Goal: Check status: Check status

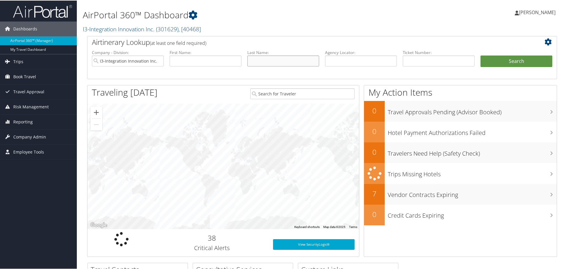
click at [274, 63] on input "text" at bounding box center [283, 60] width 72 height 11
type input "[PERSON_NAME]"
click at [481, 55] on button "Search" at bounding box center [517, 61] width 72 height 12
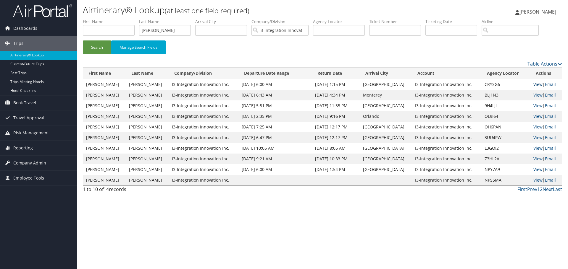
click at [535, 84] on link "View" at bounding box center [537, 85] width 9 height 6
click at [162, 29] on input "[PERSON_NAME]" at bounding box center [165, 30] width 52 height 11
type input "[PERSON_NAME]"
click at [83, 41] on button "Search" at bounding box center [97, 48] width 28 height 14
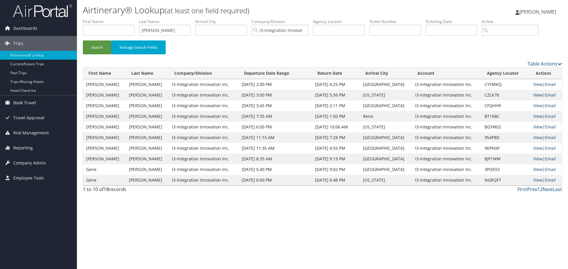
click at [533, 95] on link "View" at bounding box center [537, 95] width 9 height 6
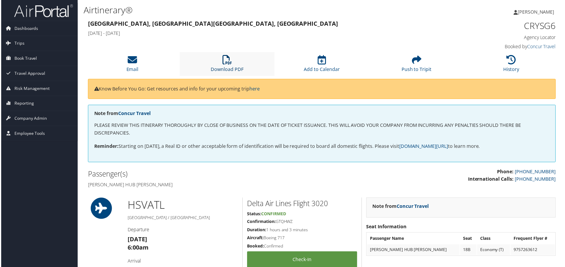
click at [230, 72] on link "Download PDF" at bounding box center [227, 66] width 33 height 14
